Goal: Task Accomplishment & Management: Manage account settings

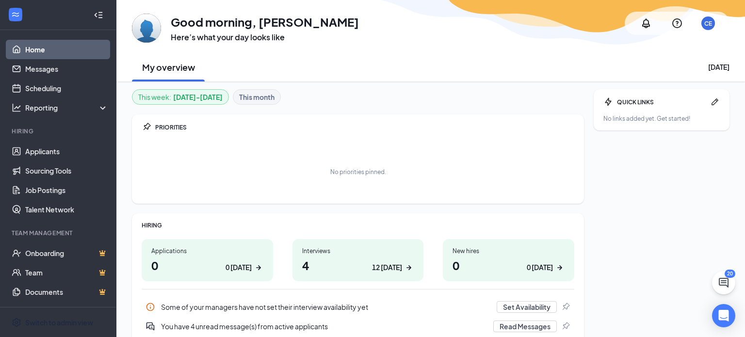
click at [725, 273] on div "20" at bounding box center [729, 274] width 11 height 8
click at [732, 285] on button at bounding box center [723, 282] width 23 height 23
click at [595, 320] on div "SMS Messages 20" at bounding box center [573, 325] width 77 height 12
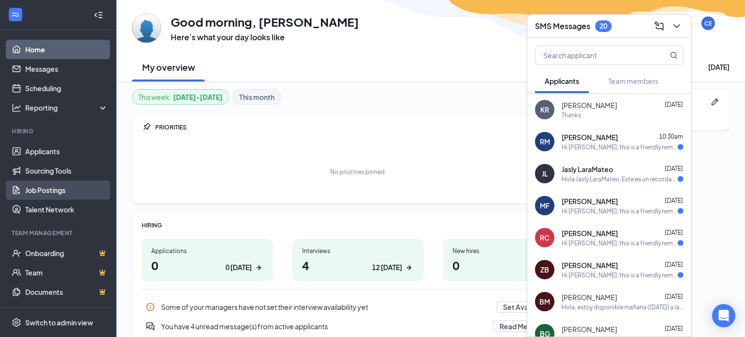
click at [56, 189] on link "Job Postings" at bounding box center [66, 189] width 83 height 19
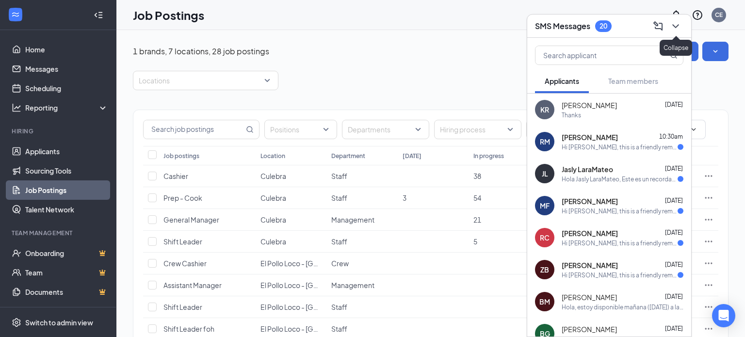
click at [680, 29] on icon "ChevronDown" at bounding box center [676, 26] width 12 height 12
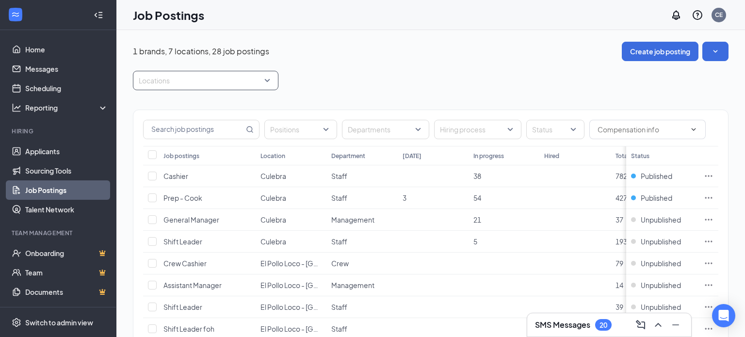
click at [258, 78] on div at bounding box center [200, 81] width 131 height 16
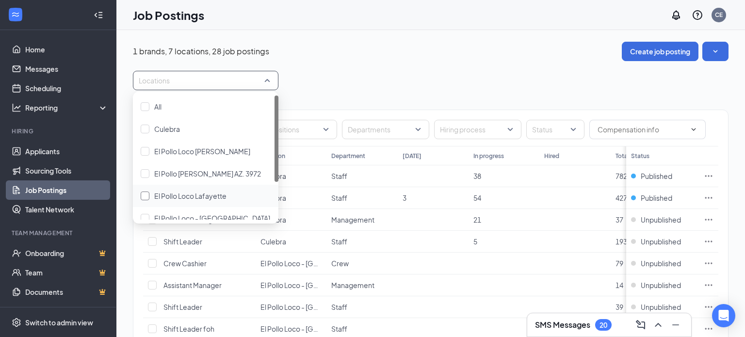
click at [206, 195] on span "El Pollo Loco Lafayette" at bounding box center [190, 196] width 72 height 9
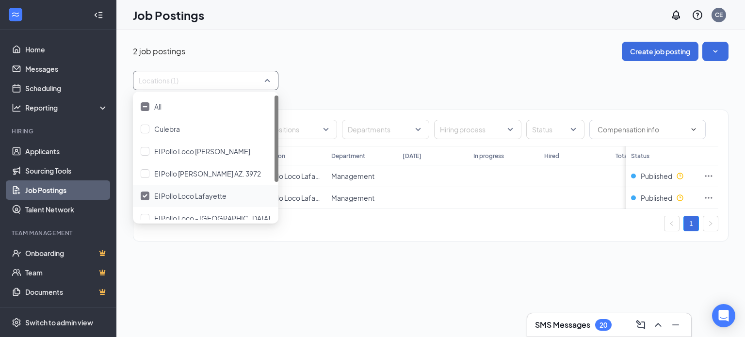
click at [379, 226] on div "1" at bounding box center [430, 224] width 575 height 16
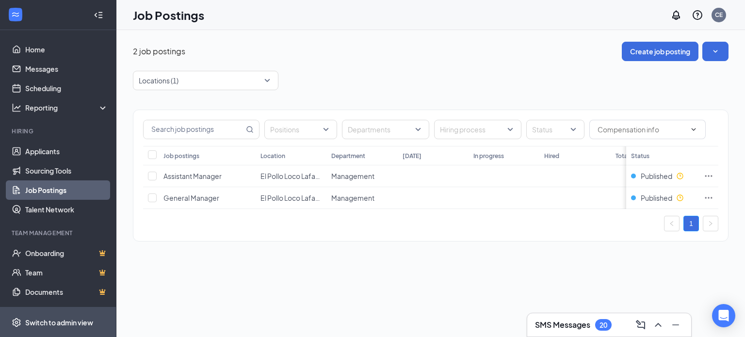
click at [43, 329] on span "Switch to admin view" at bounding box center [66, 322] width 83 height 30
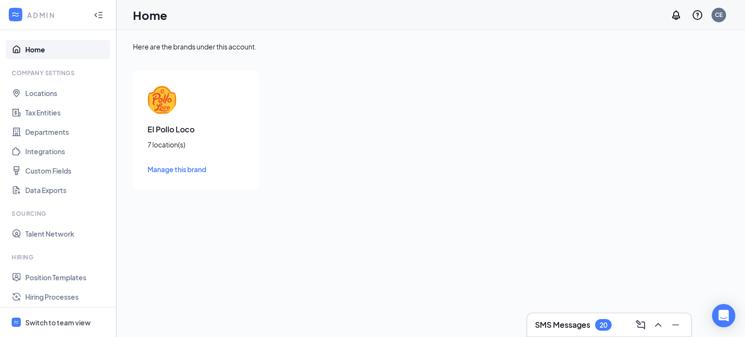
click at [228, 150] on div "El Pollo Loco 7 location(s) Manage this brand" at bounding box center [196, 130] width 126 height 118
click at [186, 171] on span "Manage this brand" at bounding box center [176, 169] width 59 height 9
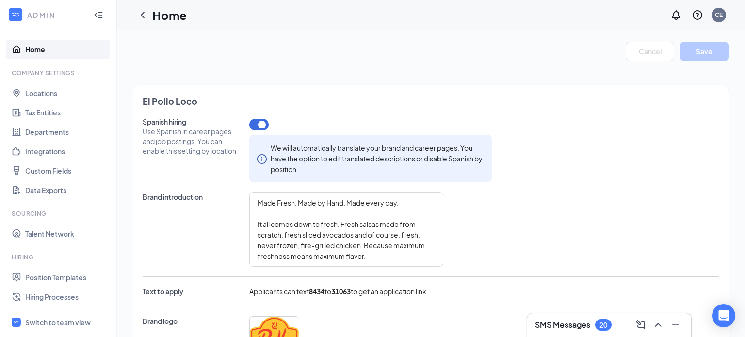
type textarea "Made Fresh. Made by Hand. Made every day. It all comes down to fresh. Fresh sal…"
click at [56, 101] on link "Locations" at bounding box center [66, 92] width 83 height 19
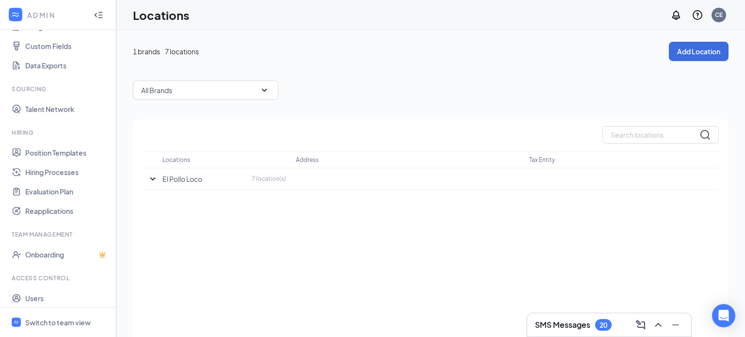
scroll to position [149, 0]
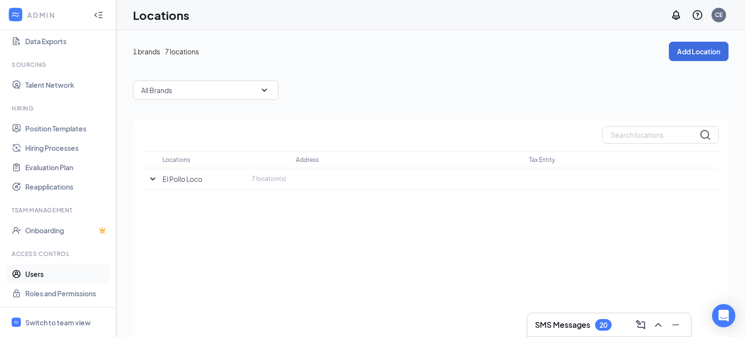
click at [71, 282] on link "Users" at bounding box center [66, 273] width 83 height 19
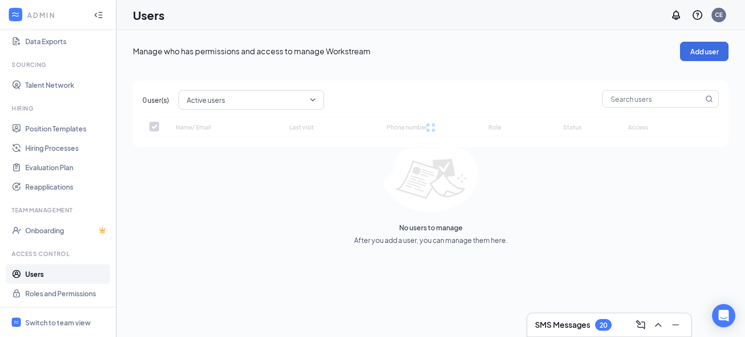
checkbox input "false"
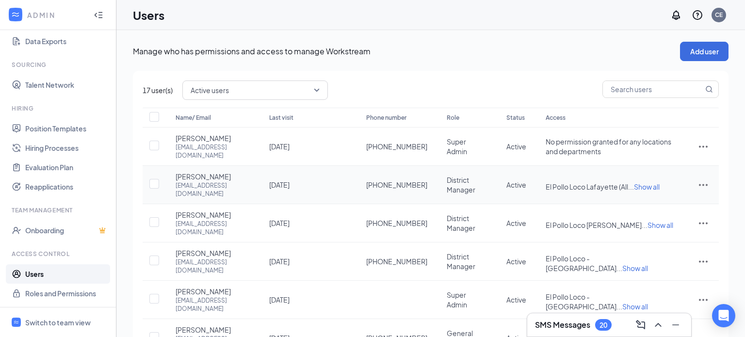
click at [703, 184] on icon "ActionsIcon" at bounding box center [703, 185] width 9 height 2
click at [705, 184] on icon "ActionsIcon" at bounding box center [703, 185] width 9 height 2
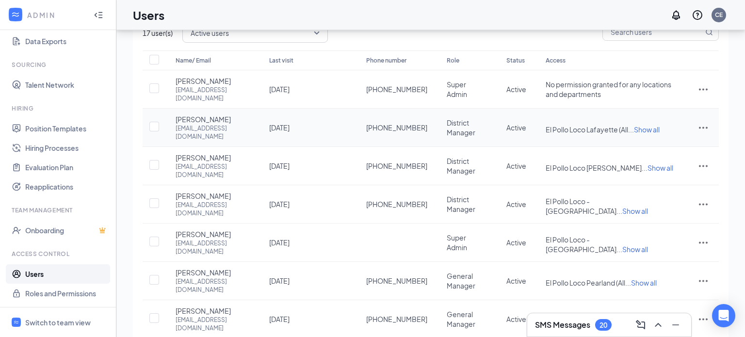
scroll to position [58, 0]
click at [648, 206] on span "Show all" at bounding box center [635, 210] width 26 height 9
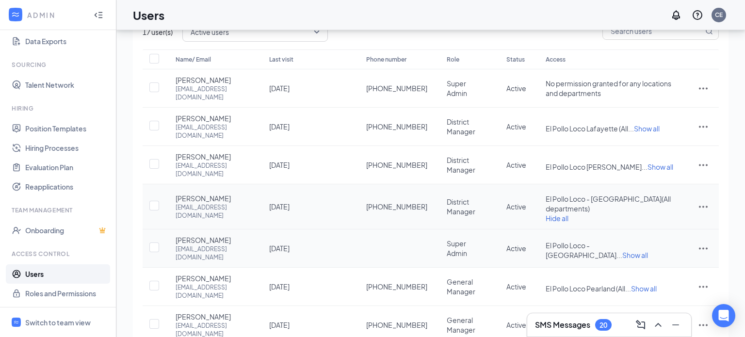
click at [648, 251] on span "Show all" at bounding box center [635, 255] width 26 height 9
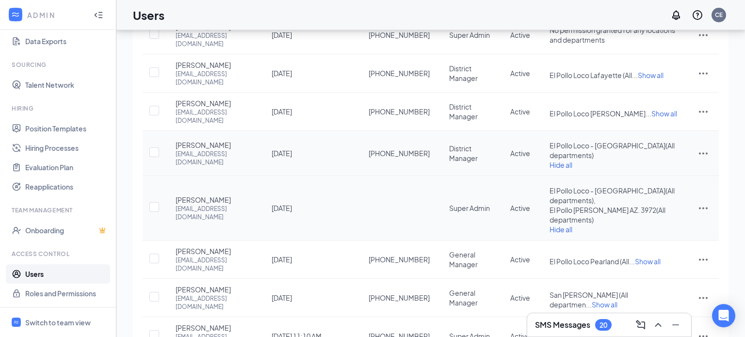
scroll to position [0, 0]
